Goal: Check status

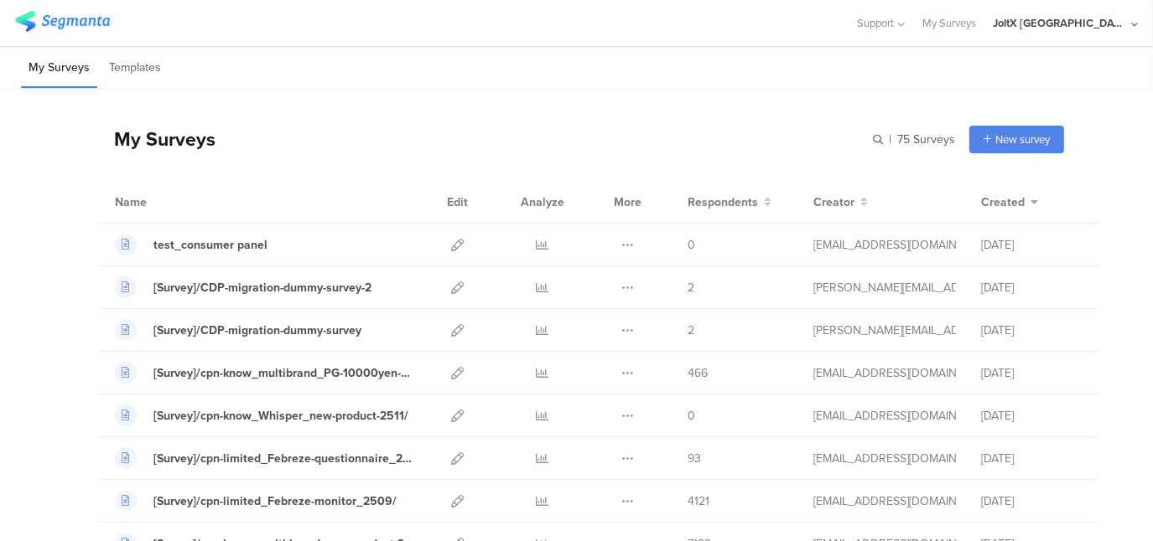
scroll to position [84, 0]
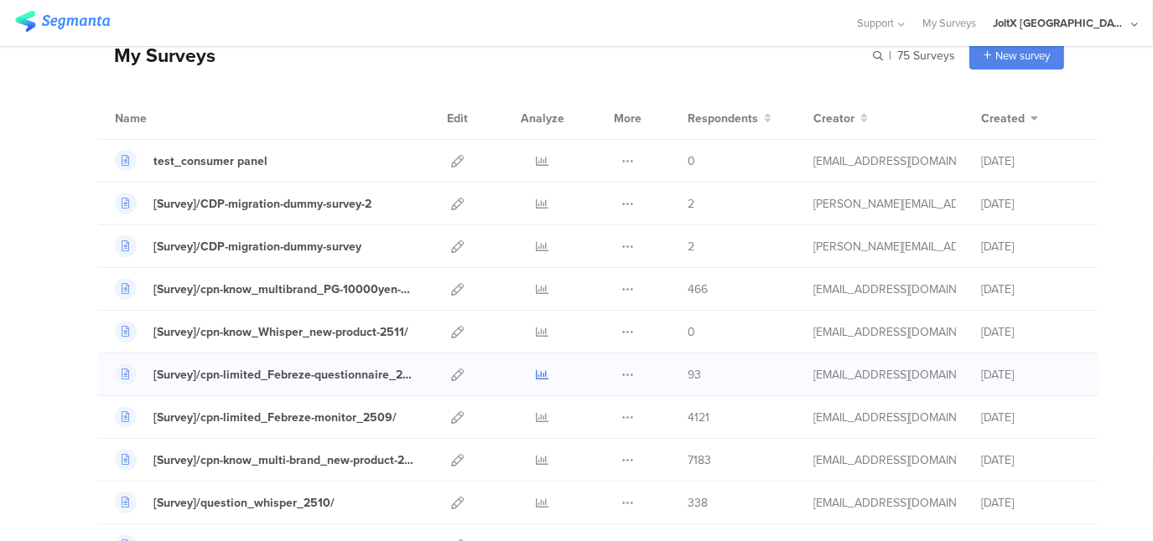
click at [536, 374] on icon at bounding box center [542, 375] width 13 height 13
